Goal: Task Accomplishment & Management: Manage account settings

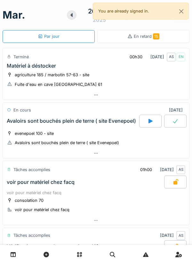
click at [73, 17] on icon at bounding box center [72, 14] width 6 height 5
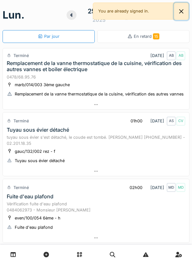
click at [184, 11] on button "Close" at bounding box center [181, 11] width 14 height 17
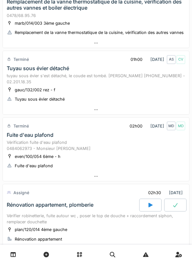
scroll to position [62, 0]
click at [123, 148] on div "Vérification fuite d'eau plafond 0484062973 - Monsieur SARAC" at bounding box center [96, 145] width 179 height 12
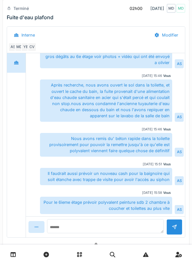
scroll to position [281, 0]
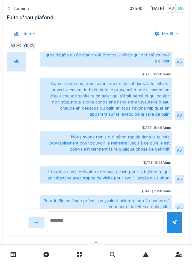
click at [100, 226] on textarea at bounding box center [105, 221] width 117 height 21
click at [141, 224] on textarea at bounding box center [105, 221] width 117 height 21
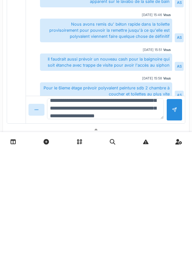
scroll to position [23, 0]
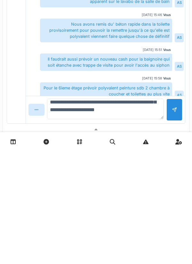
type textarea "**********"
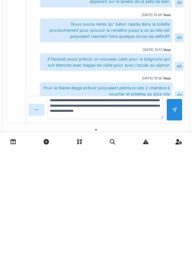
click at [176, 226] on div at bounding box center [175, 222] width 16 height 22
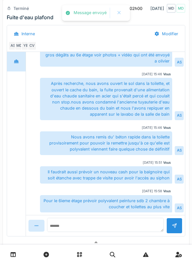
scroll to position [98, 0]
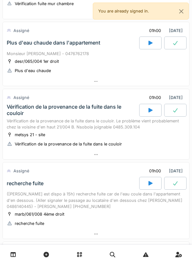
scroll to position [406, 0]
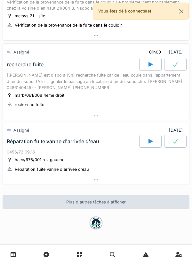
scroll to position [526, 0]
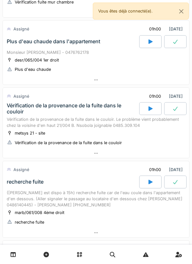
scroll to position [409, 0]
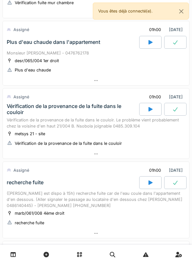
click at [142, 41] on div at bounding box center [150, 42] width 22 height 13
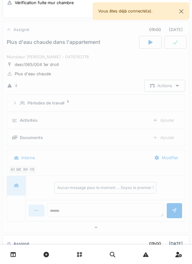
scroll to position [404, 0]
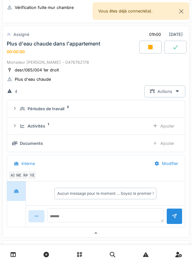
click at [117, 129] on div "Activités 1 Ajouter" at bounding box center [96, 126] width 168 height 12
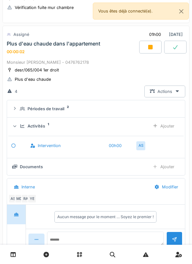
click at [163, 125] on div "Ajouter" at bounding box center [163, 126] width 33 height 12
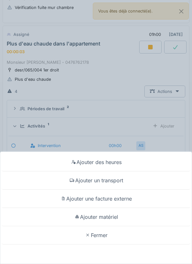
click at [112, 181] on div "Ajouter un transport" at bounding box center [96, 180] width 189 height 18
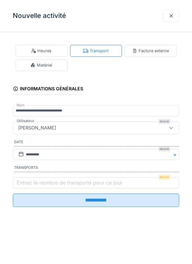
click at [54, 185] on label "Entrez le nombre de transports pour ce jour" at bounding box center [69, 183] width 109 height 8
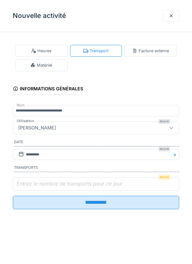
click at [54, 185] on input "Entrez le nombre de transports pour ce jour" at bounding box center [96, 183] width 167 height 13
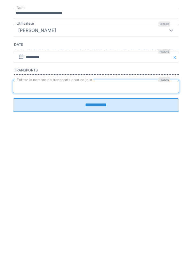
type input "*"
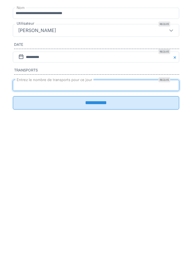
click at [104, 199] on input "**********" at bounding box center [96, 199] width 167 height 13
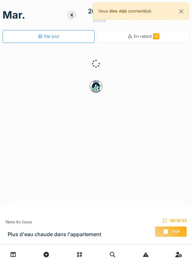
click at [177, 230] on span "Stop" at bounding box center [176, 231] width 8 height 4
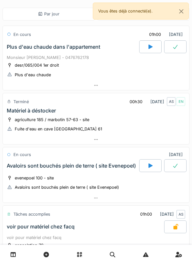
click at [122, 85] on div at bounding box center [96, 85] width 186 height 9
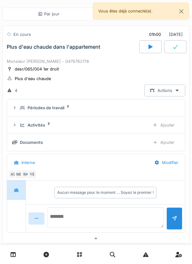
click at [117, 213] on textarea at bounding box center [105, 217] width 117 height 21
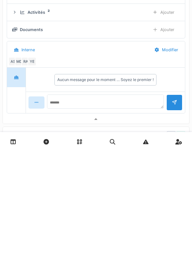
click at [24, 173] on div "RA" at bounding box center [25, 174] width 9 height 9
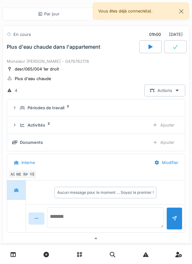
click at [119, 214] on textarea at bounding box center [105, 217] width 117 height 21
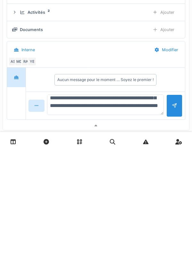
scroll to position [23, 0]
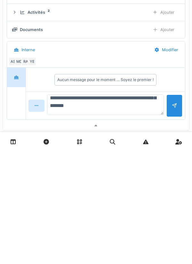
click at [147, 220] on textarea "**********" at bounding box center [105, 217] width 117 height 21
click at [148, 218] on textarea "**********" at bounding box center [105, 217] width 117 height 21
type textarea "**********"
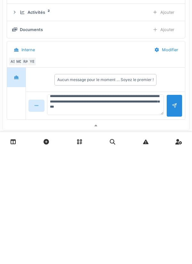
click at [170, 214] on div at bounding box center [175, 218] width 16 height 22
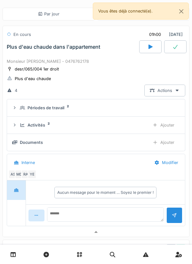
scroll to position [0, 0]
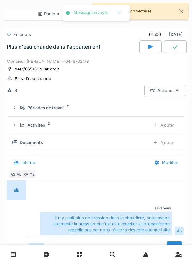
click at [114, 145] on div "Documents" at bounding box center [78, 142] width 133 height 6
click at [171, 143] on div "Ajouter" at bounding box center [163, 142] width 33 height 12
click at [168, 43] on div at bounding box center [175, 46] width 22 height 13
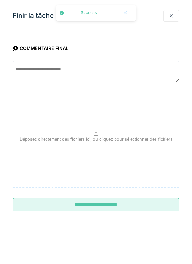
click at [119, 210] on input "**********" at bounding box center [96, 204] width 167 height 13
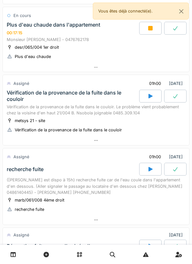
scroll to position [467, 0]
click at [147, 28] on icon at bounding box center [150, 28] width 6 height 5
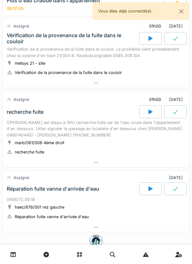
scroll to position [705, 0]
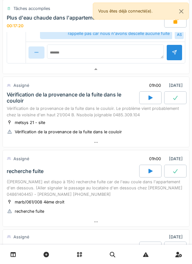
click at [141, 95] on div at bounding box center [150, 97] width 22 height 13
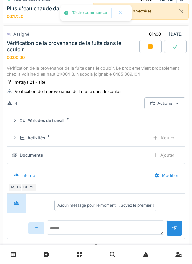
scroll to position [665, 0]
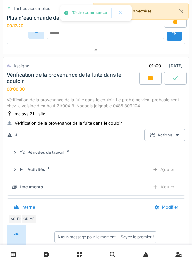
click at [103, 169] on div "Activités 1" at bounding box center [82, 170] width 125 height 6
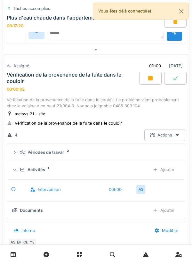
click at [157, 170] on icon at bounding box center [155, 170] width 5 height 4
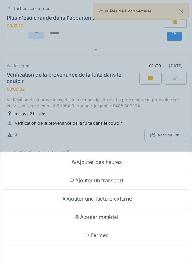
click at [117, 182] on div "Ajouter un transport" at bounding box center [96, 180] width 189 height 18
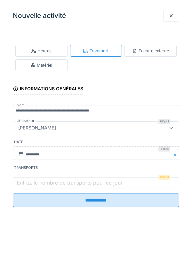
click at [98, 185] on label "Entrez le nombre de transports pour ce jour" at bounding box center [69, 183] width 109 height 8
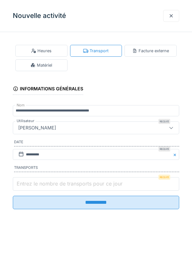
click at [98, 185] on input "Entrez le nombre de transports pour ce jour" at bounding box center [96, 183] width 167 height 13
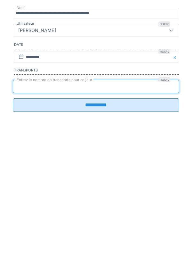
type input "*"
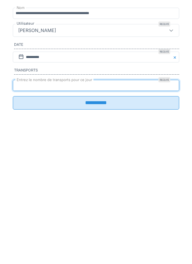
click at [113, 205] on input "**********" at bounding box center [96, 199] width 167 height 13
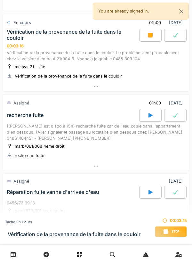
scroll to position [482, 0]
click at [133, 89] on div at bounding box center [96, 86] width 186 height 9
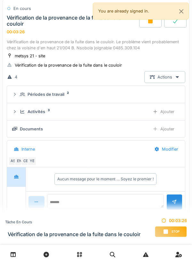
scroll to position [499, 0]
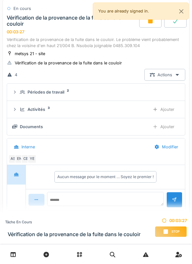
click at [159, 77] on div "Actions" at bounding box center [164, 75] width 41 height 12
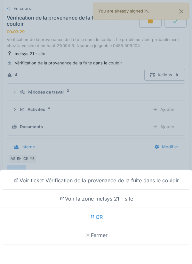
click at [144, 177] on div "Voir ticket Vérification de la provenance de la fuite dans le couloir" at bounding box center [96, 180] width 189 height 18
